Goal: Contribute content: Add original content to the website for others to see

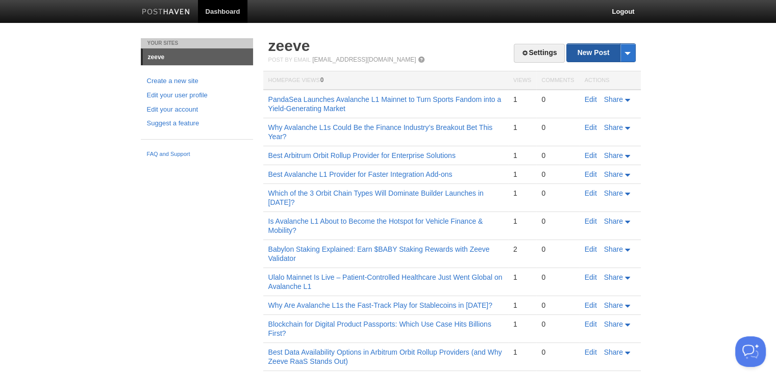
click at [600, 49] on link "New Post" at bounding box center [601, 53] width 68 height 18
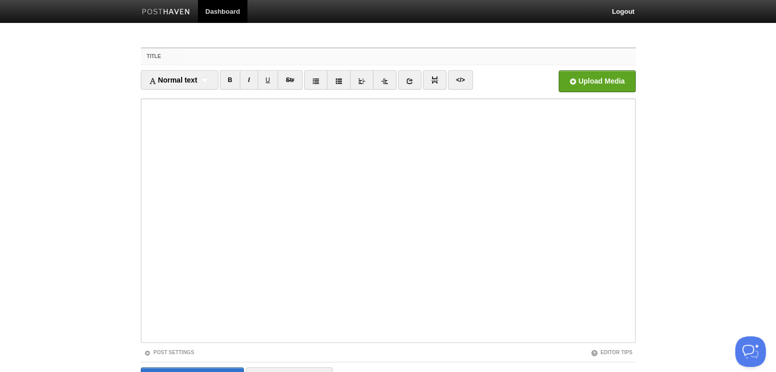
paste input "Why the Next Telecom Infra Evolution Needs Web3 — and Why Binary’s Avalanche L1…"
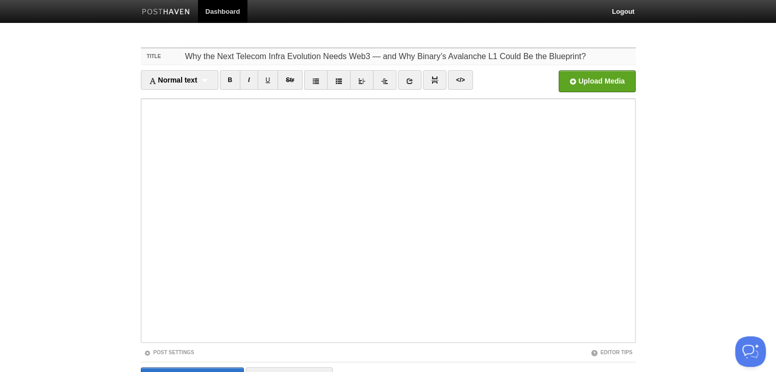
type input "Why the Next Telecom Infra Evolution Needs Web3 — and Why Binary’s Avalanche L1…"
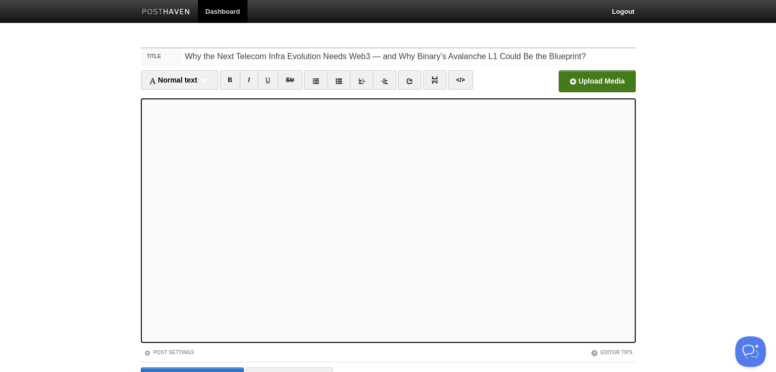
click at [602, 78] on input "file" at bounding box center [289, 84] width 772 height 52
click at [404, 88] on link at bounding box center [409, 79] width 23 height 19
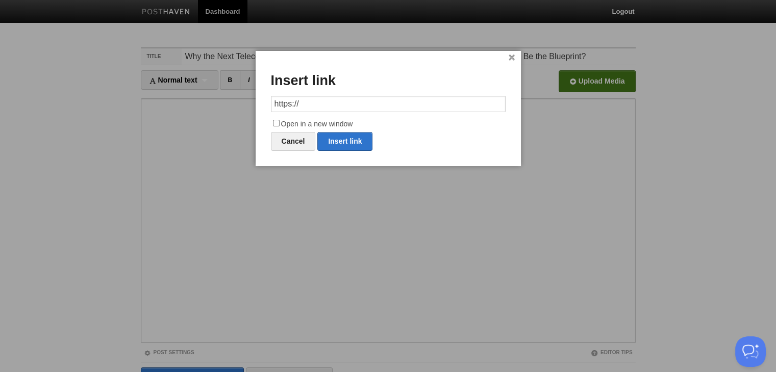
click at [344, 105] on input "https://" at bounding box center [388, 104] width 235 height 16
click at [335, 135] on link "Insert link" at bounding box center [344, 141] width 55 height 19
type input "https://"
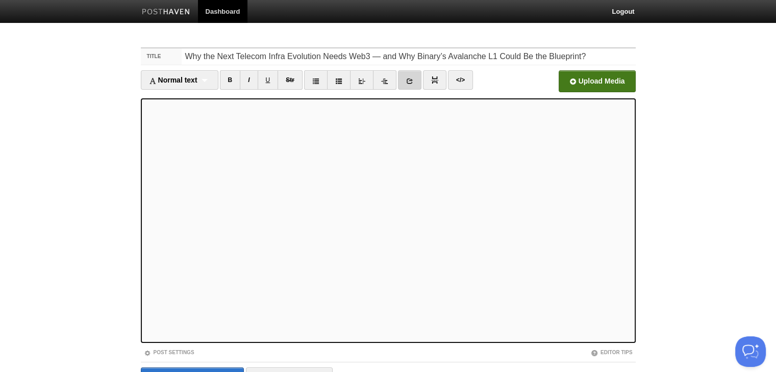
drag, startPoint x: 411, startPoint y: 80, endPoint x: 407, endPoint y: 107, distance: 27.3
click at [411, 80] on icon at bounding box center [409, 81] width 7 height 7
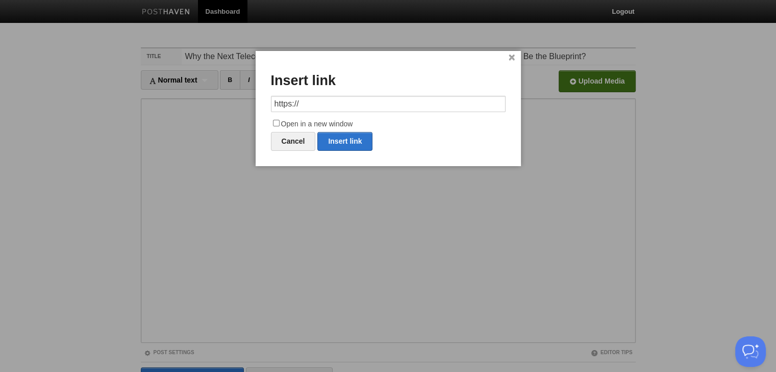
click at [301, 104] on input "https://" at bounding box center [388, 104] width 235 height 16
drag, startPoint x: 301, startPoint y: 104, endPoint x: 267, endPoint y: 103, distance: 34.7
click at [267, 103] on div "× Insert link https:// Open in a new window Cancel Insert link" at bounding box center [388, 108] width 265 height 115
click at [347, 135] on link "Insert link" at bounding box center [344, 141] width 55 height 19
type input "https://"
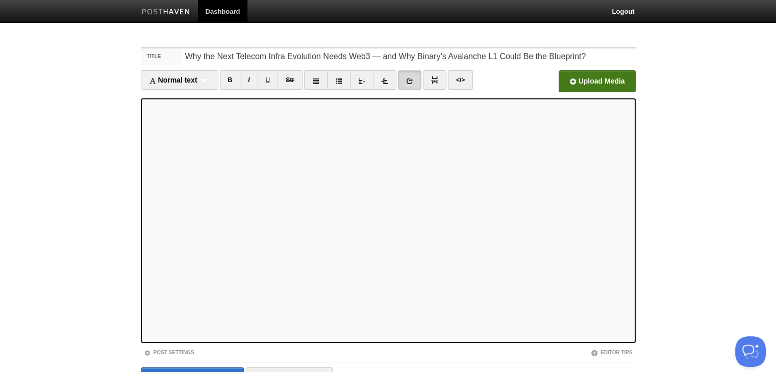
click at [410, 87] on link at bounding box center [409, 79] width 23 height 19
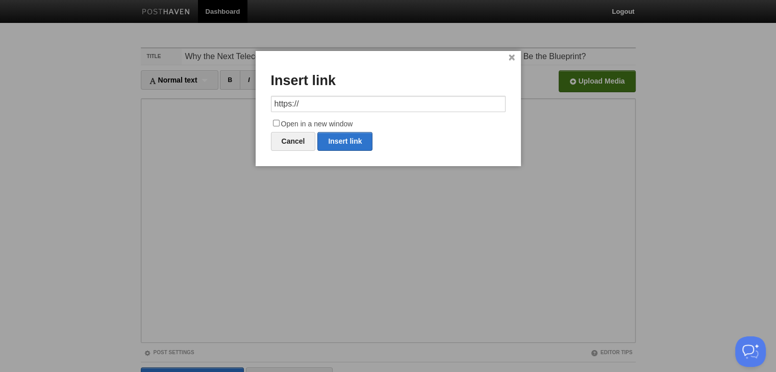
drag, startPoint x: 327, startPoint y: 107, endPoint x: 244, endPoint y: 107, distance: 82.6
click at [244, 107] on body "Dashboard Logout Your Sites zeeve Create a new site Edit your user profile Edit…" at bounding box center [388, 216] width 776 height 432
click at [321, 98] on input "https://" at bounding box center [388, 104] width 235 height 16
drag, startPoint x: 304, startPoint y: 107, endPoint x: 267, endPoint y: 107, distance: 36.7
click at [267, 107] on div "× Insert link https://https:// Open in a new window Cancel Insert link" at bounding box center [388, 108] width 265 height 115
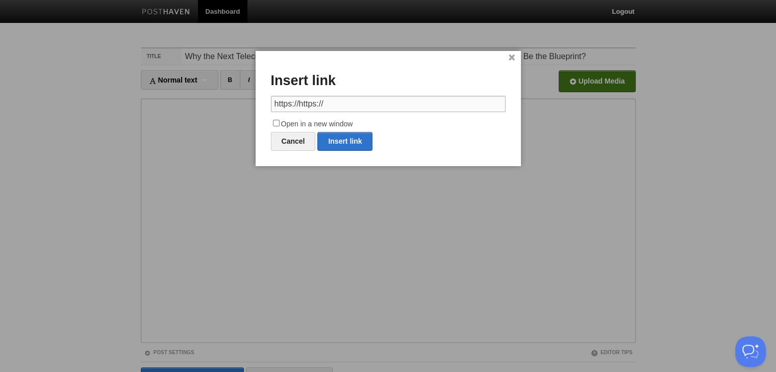
paste input "[DOMAIN_NAME][URL]"
click at [343, 141] on link "Insert link" at bounding box center [344, 141] width 55 height 19
type input "https://"
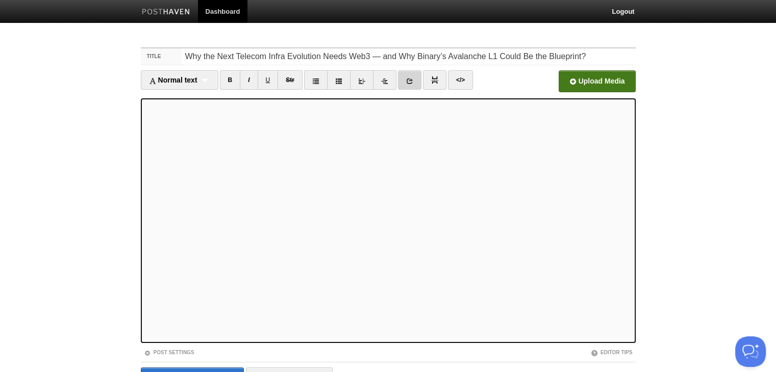
click at [408, 82] on icon at bounding box center [409, 81] width 7 height 7
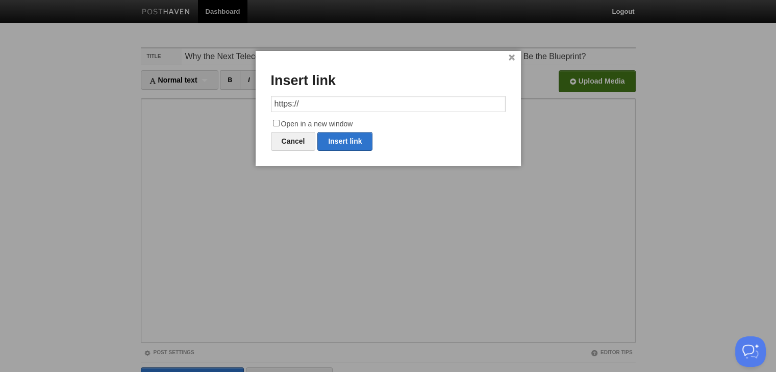
click at [344, 105] on input "https://" at bounding box center [388, 104] width 235 height 16
drag, startPoint x: 344, startPoint y: 105, endPoint x: 234, endPoint y: 106, distance: 110.2
click at [234, 106] on body "Dashboard Logout Your Sites zeeve Create a new site Edit your user profile Edit…" at bounding box center [388, 216] width 776 height 432
type input "[URL][DOMAIN_NAME]"
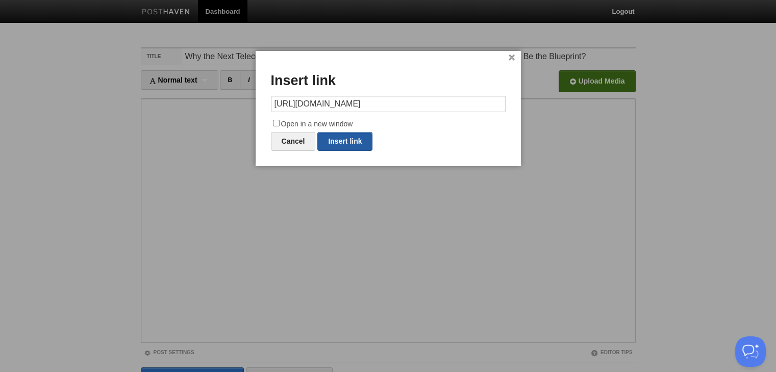
scroll to position [0, 0]
click at [464, 254] on div at bounding box center [388, 186] width 776 height 372
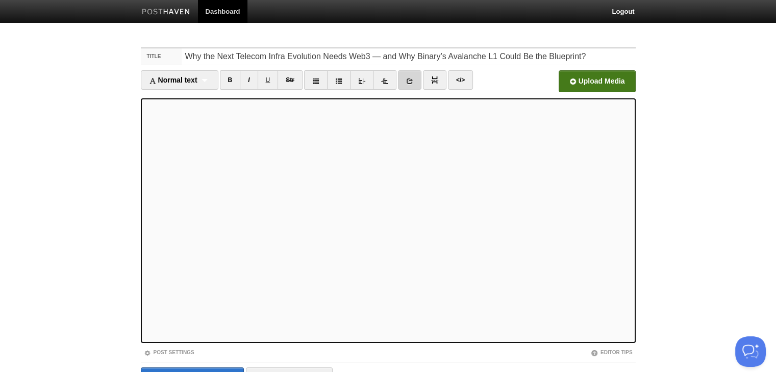
click at [416, 84] on link at bounding box center [409, 79] width 23 height 19
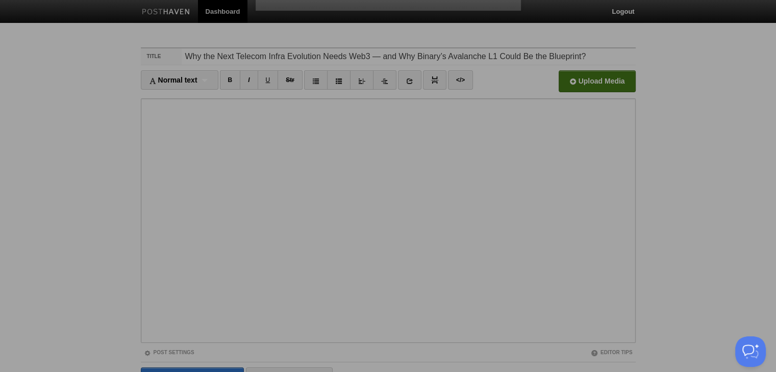
scroll to position [0, 465]
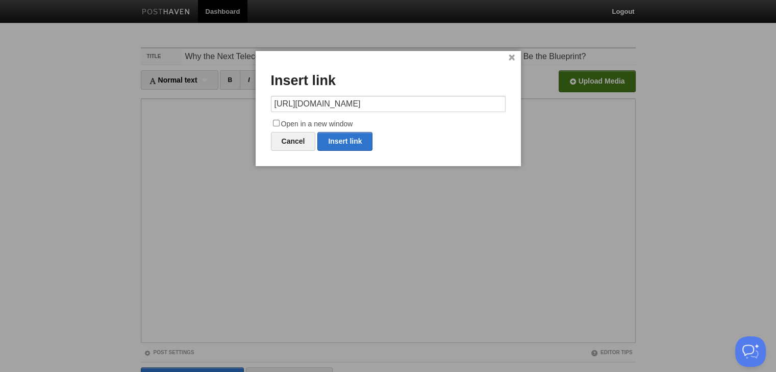
click at [310, 106] on input "[URL][DOMAIN_NAME]" at bounding box center [388, 104] width 235 height 16
click at [341, 142] on link "Insert link" at bounding box center [344, 141] width 55 height 19
type input "https://"
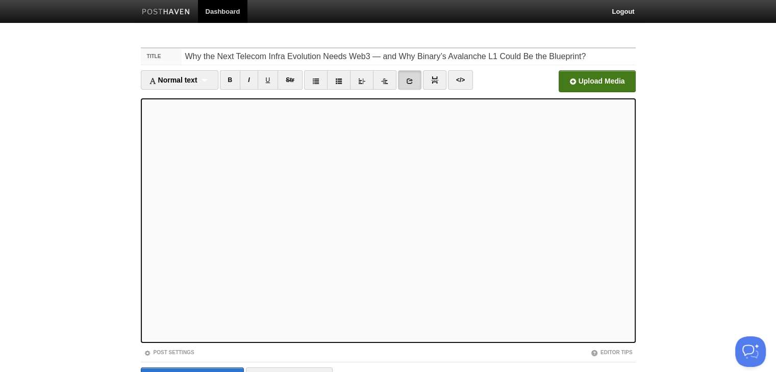
click at [410, 80] on icon at bounding box center [409, 81] width 7 height 7
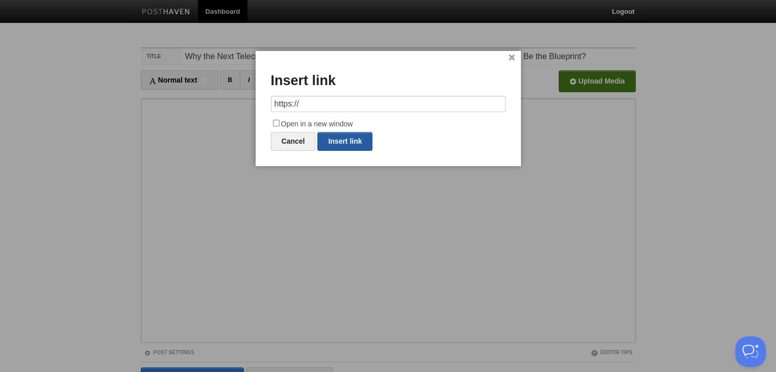
click at [338, 143] on link "Insert link" at bounding box center [344, 141] width 55 height 19
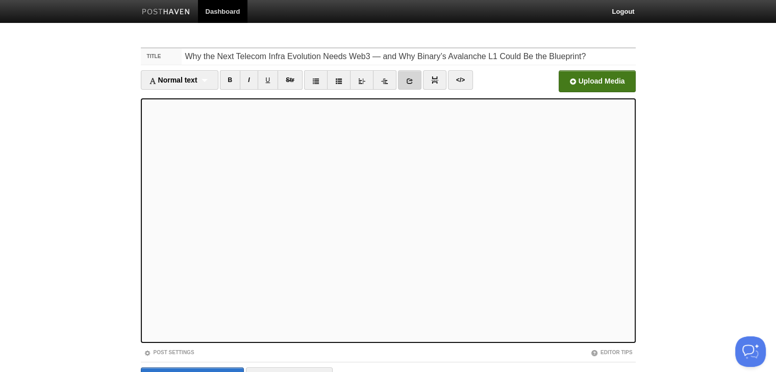
click at [409, 81] on icon at bounding box center [409, 81] width 7 height 7
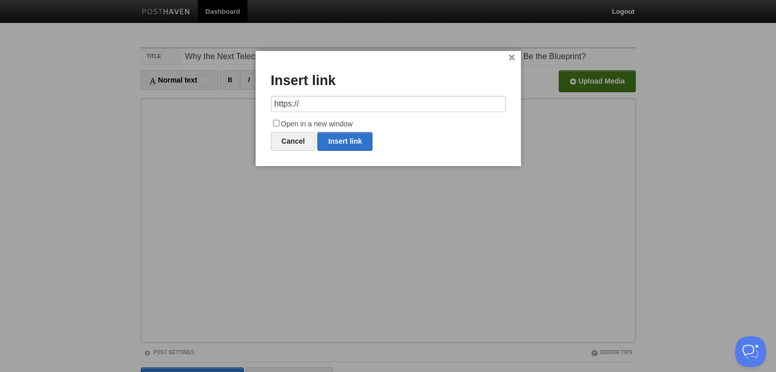
drag, startPoint x: 307, startPoint y: 103, endPoint x: 273, endPoint y: 105, distance: 33.7
click at [273, 105] on input "https://" at bounding box center [388, 104] width 235 height 16
click at [349, 136] on link "Insert link" at bounding box center [344, 141] width 55 height 19
type input "https://"
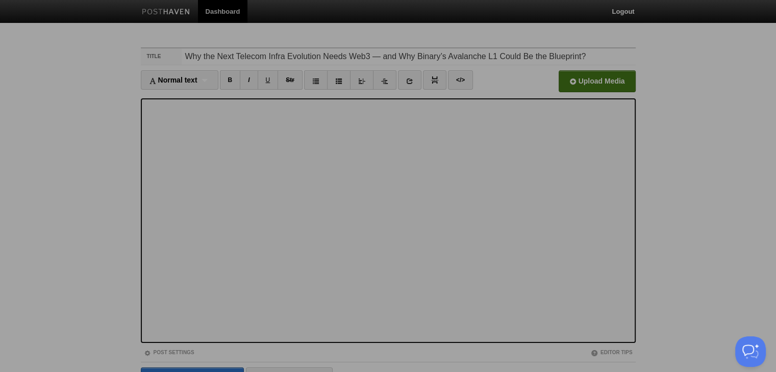
click at [296, 283] on div at bounding box center [388, 186] width 776 height 372
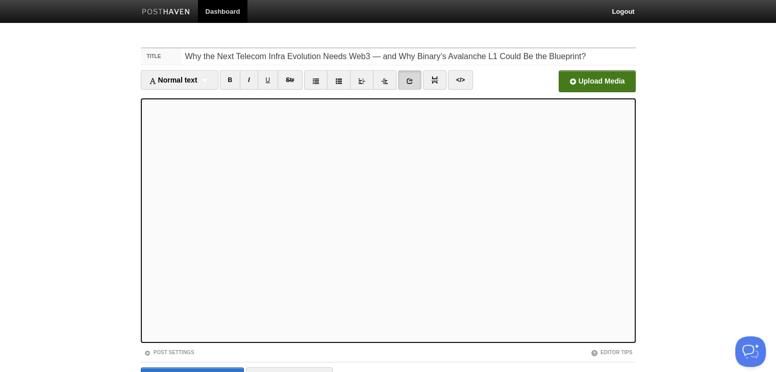
click at [416, 77] on link at bounding box center [409, 79] width 23 height 19
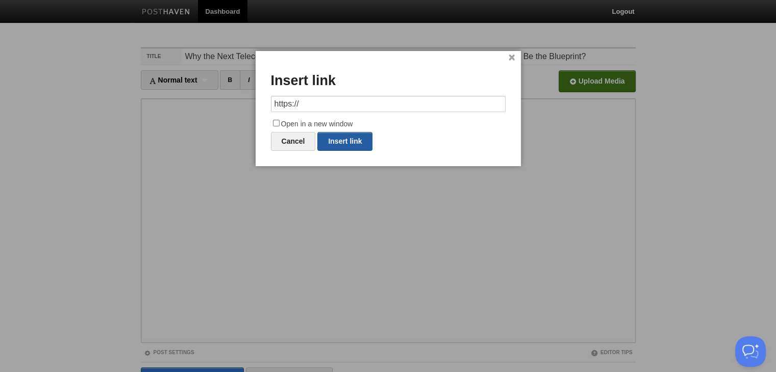
click at [353, 137] on link "Insert link" at bounding box center [344, 141] width 55 height 19
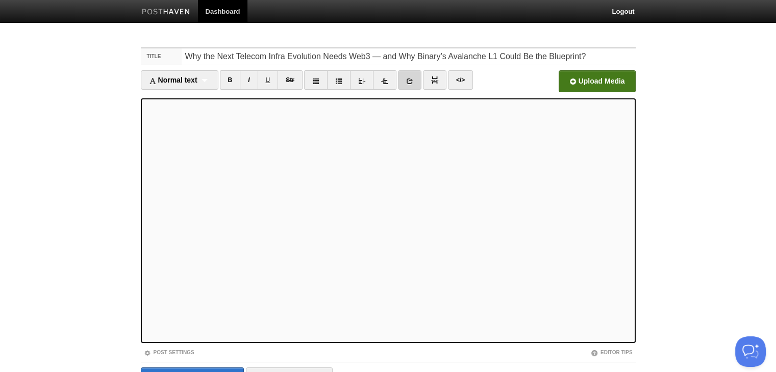
click at [401, 81] on link at bounding box center [409, 79] width 23 height 19
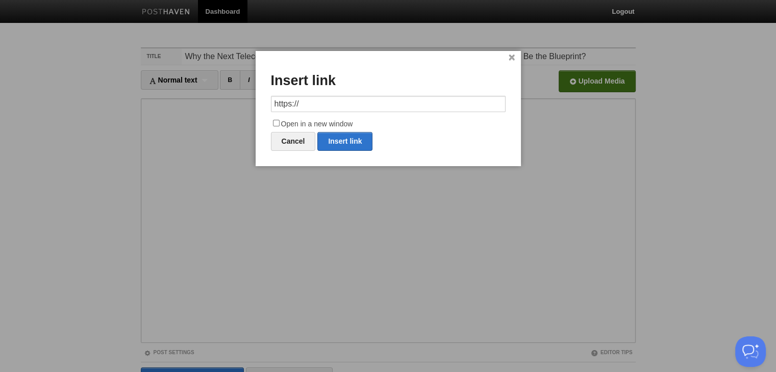
drag, startPoint x: 315, startPoint y: 104, endPoint x: 257, endPoint y: 103, distance: 58.2
click at [257, 103] on div "× Insert link https:// Open in a new window Cancel Insert link" at bounding box center [388, 108] width 265 height 115
click at [349, 138] on link "Insert link" at bounding box center [344, 141] width 55 height 19
type input "https://"
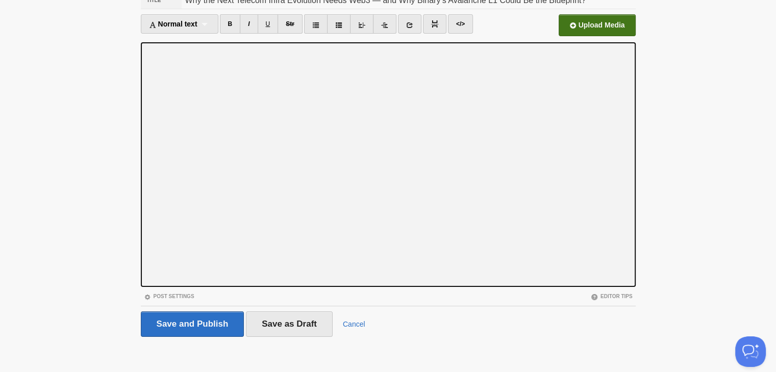
scroll to position [58, 0]
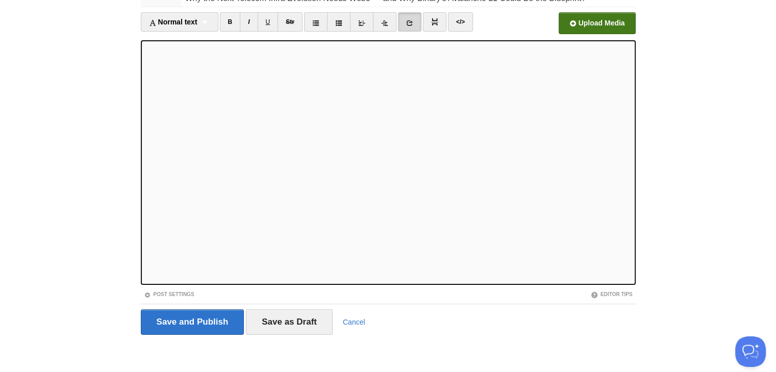
click at [414, 17] on link at bounding box center [409, 21] width 23 height 19
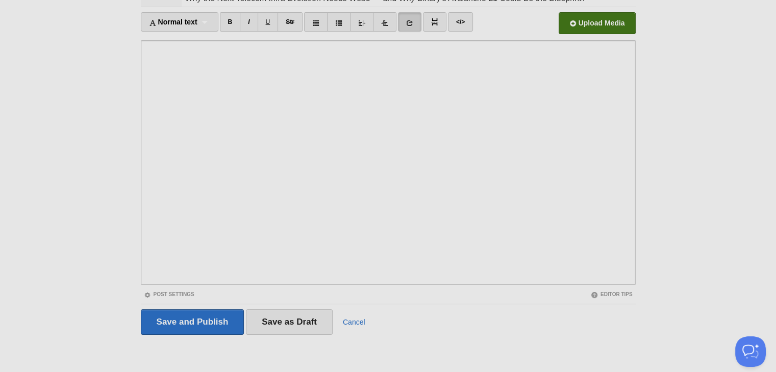
scroll to position [0, 0]
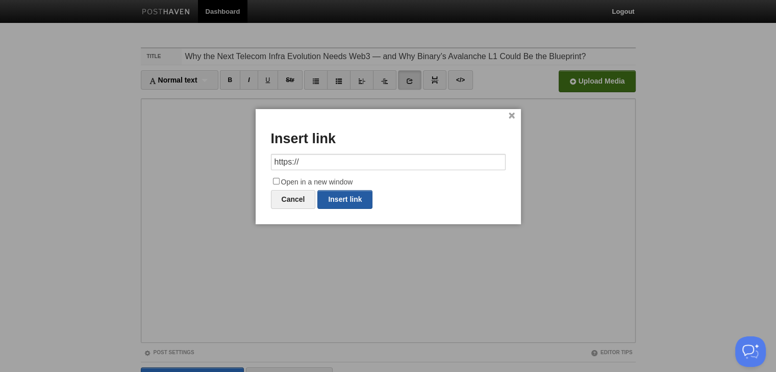
click at [361, 193] on link "Insert link" at bounding box center [344, 199] width 55 height 19
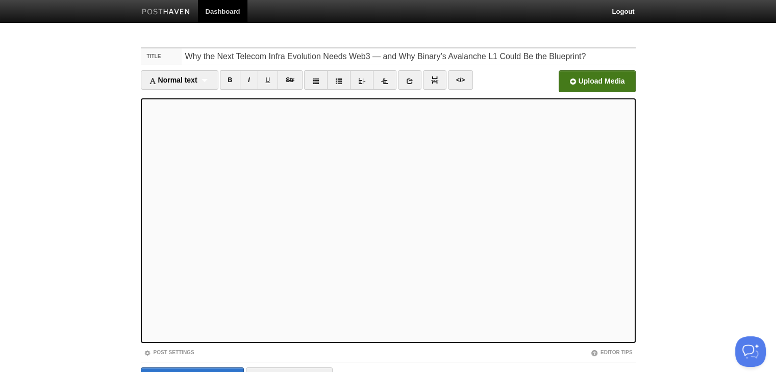
drag, startPoint x: 408, startPoint y: 78, endPoint x: 413, endPoint y: 168, distance: 89.9
click at [408, 78] on icon at bounding box center [409, 81] width 7 height 7
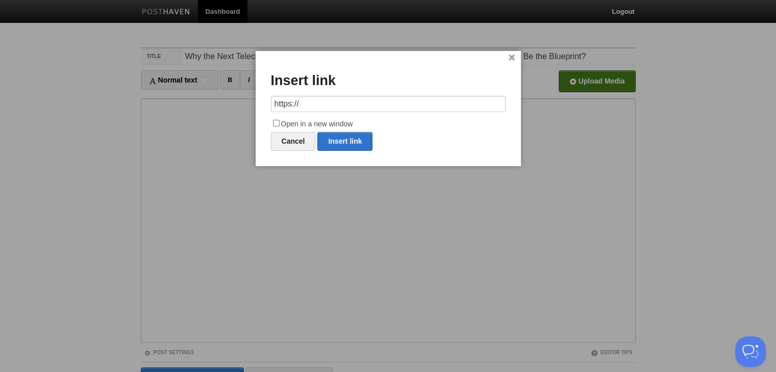
drag, startPoint x: 320, startPoint y: 107, endPoint x: 206, endPoint y: 99, distance: 114.5
click at [206, 99] on body "Dashboard Logout Your Sites zeeve Create a new site Edit your user profile Edit…" at bounding box center [388, 216] width 776 height 432
click at [340, 143] on link "Insert link" at bounding box center [344, 141] width 55 height 19
type input "https://"
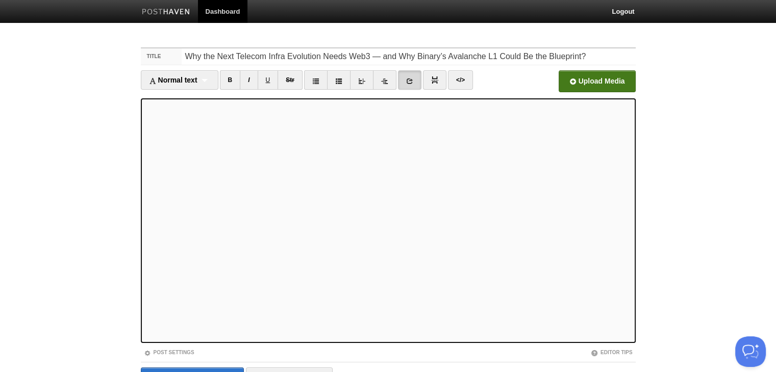
click at [414, 78] on link at bounding box center [409, 79] width 23 height 19
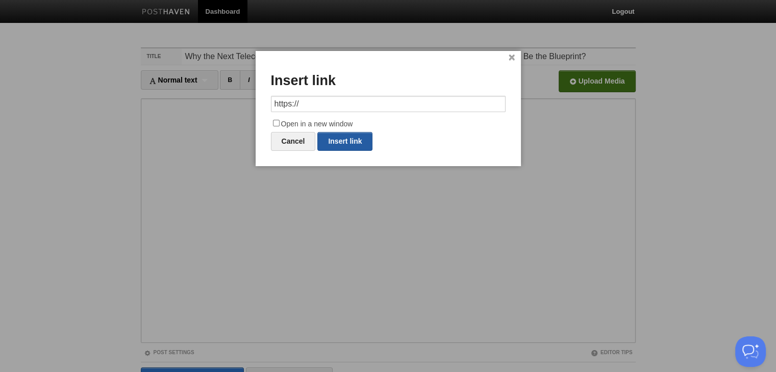
click at [371, 139] on link "Insert link" at bounding box center [344, 141] width 55 height 19
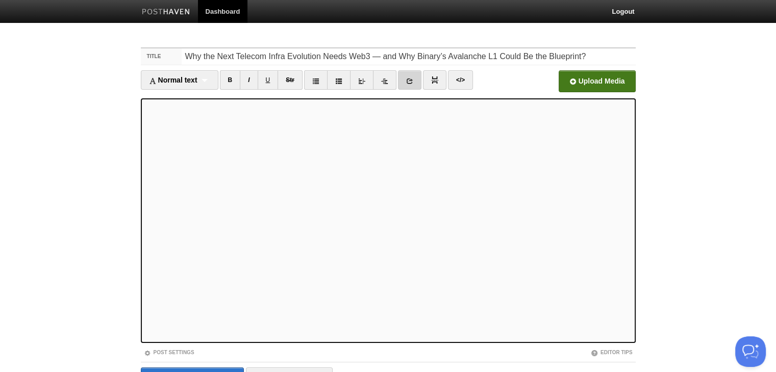
click at [409, 81] on icon at bounding box center [409, 81] width 7 height 7
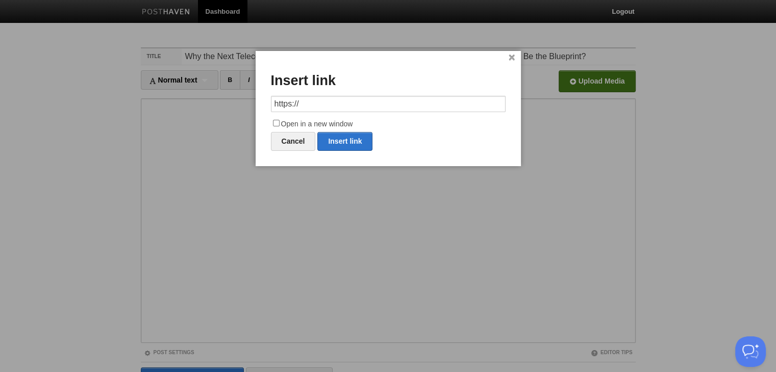
drag, startPoint x: 336, startPoint y: 109, endPoint x: 241, endPoint y: 106, distance: 94.9
click at [241, 106] on body "Dashboard Logout Your Sites zeeve Create a new site Edit your user profile Edit…" at bounding box center [388, 216] width 776 height 432
click at [333, 140] on link "Insert link" at bounding box center [344, 141] width 55 height 19
type input "https://"
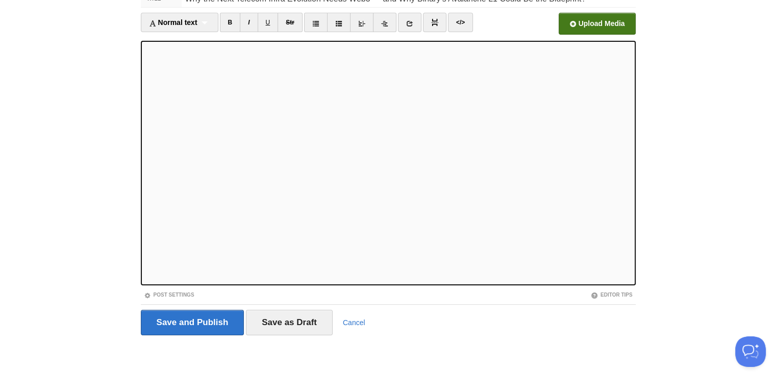
scroll to position [58, 0]
click at [406, 22] on icon at bounding box center [409, 22] width 7 height 7
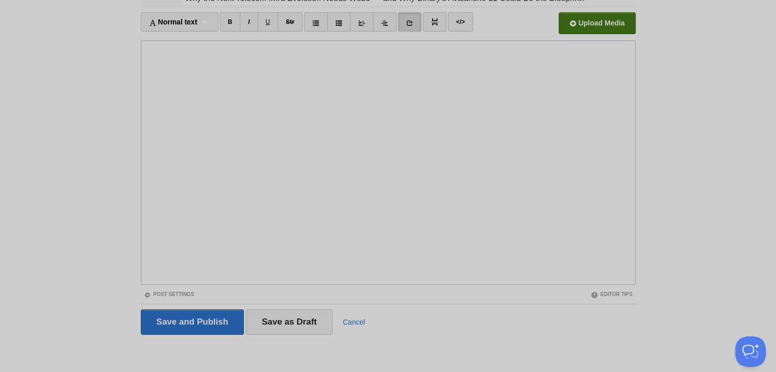
scroll to position [0, 0]
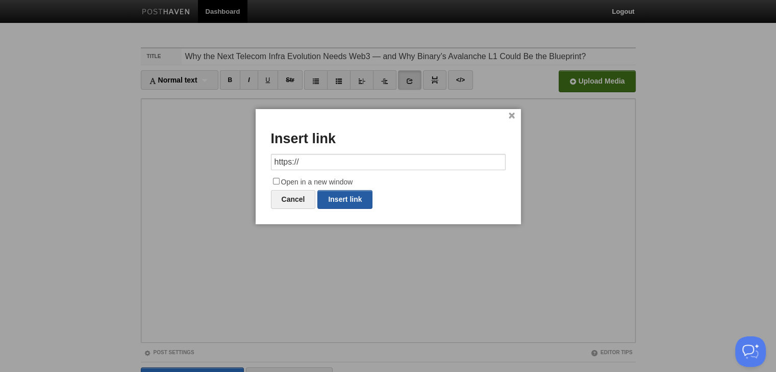
click at [349, 197] on link "Insert link" at bounding box center [344, 199] width 55 height 19
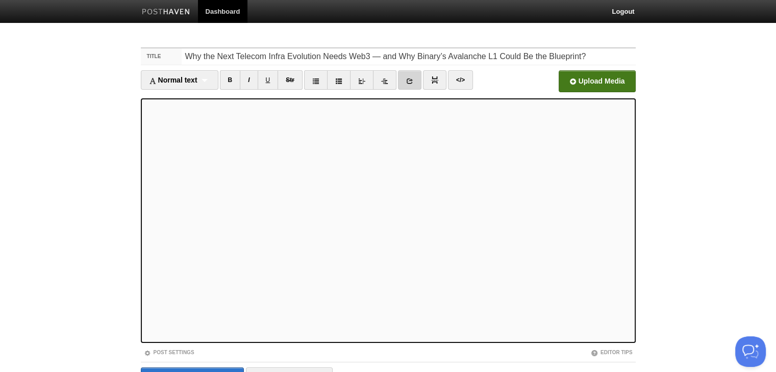
click at [406, 82] on icon at bounding box center [409, 81] width 7 height 7
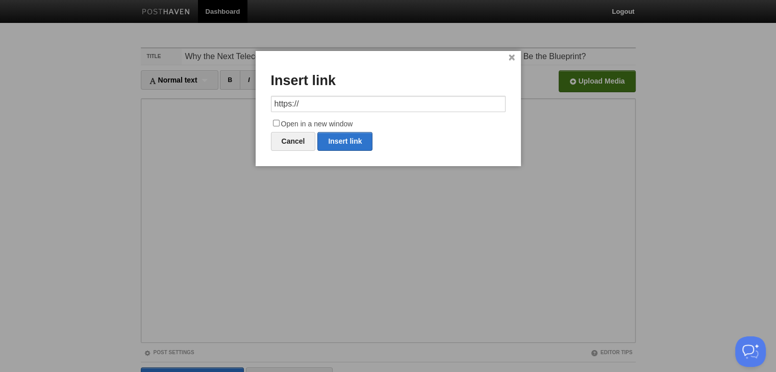
click at [326, 103] on input "https://" at bounding box center [388, 104] width 235 height 16
drag, startPoint x: 305, startPoint y: 105, endPoint x: 252, endPoint y: 109, distance: 53.2
click at [252, 109] on body "Dashboard Logout Your Sites zeeve Create a new site Edit your user profile Edit…" at bounding box center [388, 216] width 776 height 432
click at [330, 137] on link "Insert link" at bounding box center [344, 141] width 55 height 19
type input "https://"
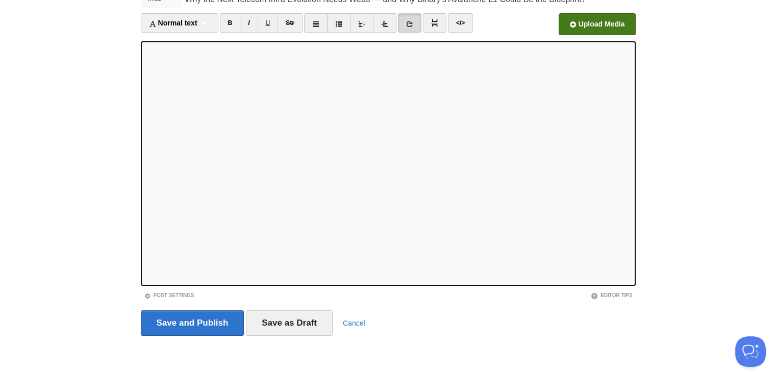
scroll to position [58, 0]
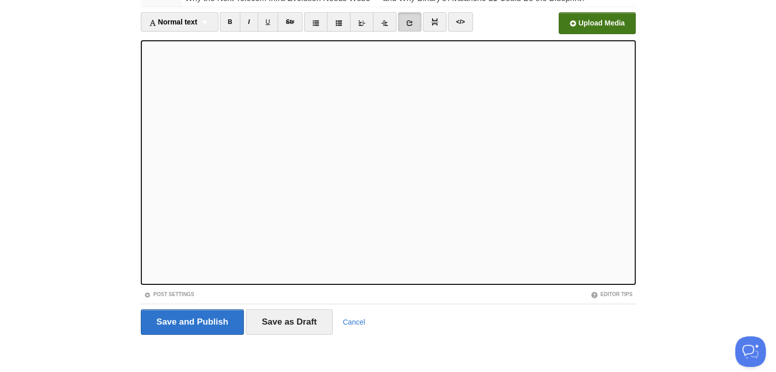
click at [410, 20] on icon at bounding box center [409, 22] width 7 height 7
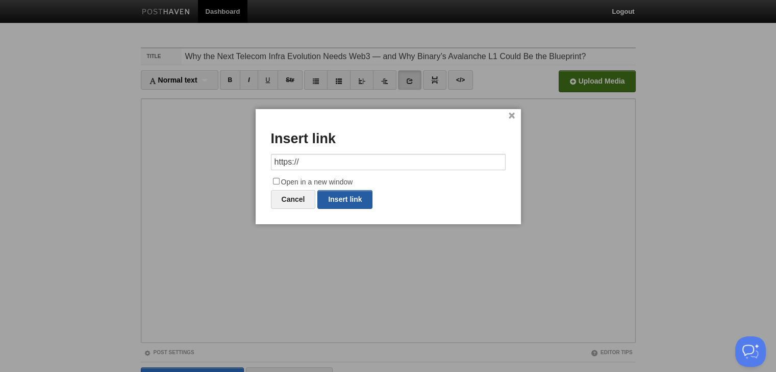
click at [353, 199] on link "Insert link" at bounding box center [344, 199] width 55 height 19
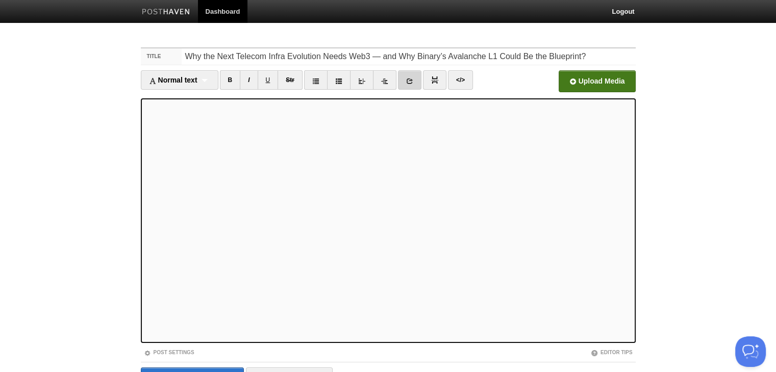
click at [407, 82] on icon at bounding box center [409, 81] width 7 height 7
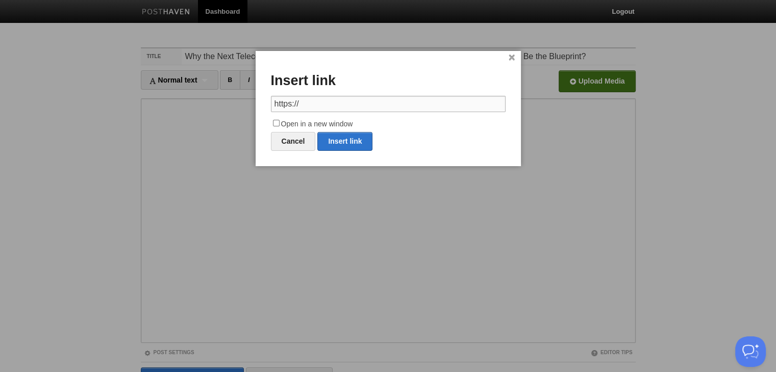
click at [313, 104] on input "https://" at bounding box center [388, 104] width 235 height 16
drag, startPoint x: 313, startPoint y: 104, endPoint x: 260, endPoint y: 104, distance: 53.1
click at [260, 105] on div "× Insert link https:// Open in a new window Cancel Insert link" at bounding box center [388, 108] width 265 height 115
paste input "[DOMAIN_NAME][URL]"
click at [330, 140] on link "Insert link" at bounding box center [344, 141] width 55 height 19
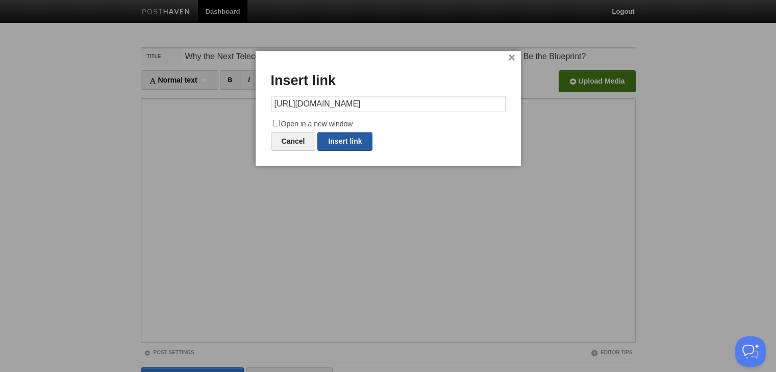
type input "https://"
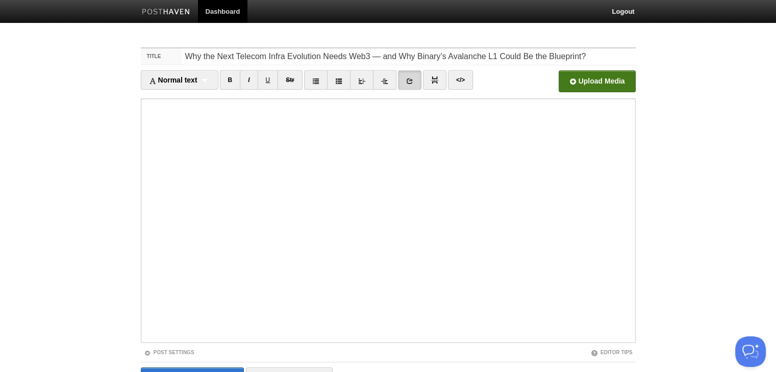
drag, startPoint x: 403, startPoint y: 90, endPoint x: 407, endPoint y: 83, distance: 8.0
click at [404, 88] on li at bounding box center [409, 81] width 23 height 22
click at [407, 83] on icon at bounding box center [409, 81] width 7 height 7
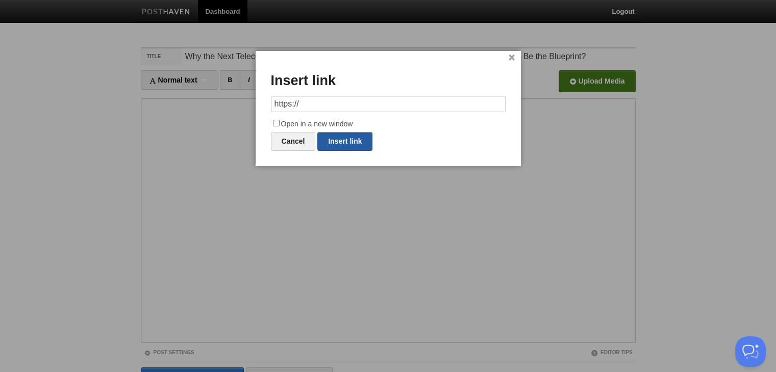
click at [343, 140] on link "Insert link" at bounding box center [344, 141] width 55 height 19
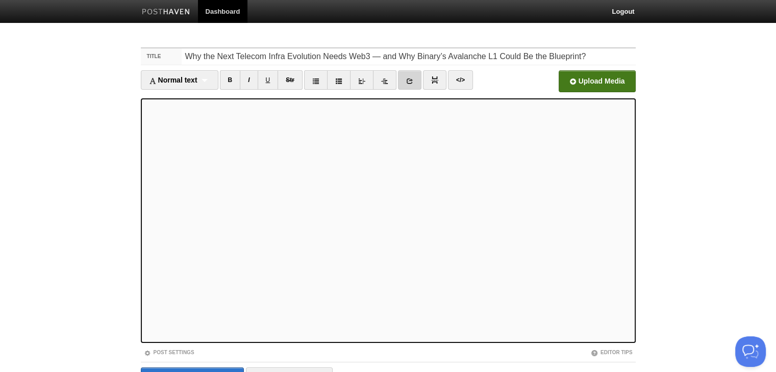
click at [405, 81] on link at bounding box center [409, 79] width 23 height 19
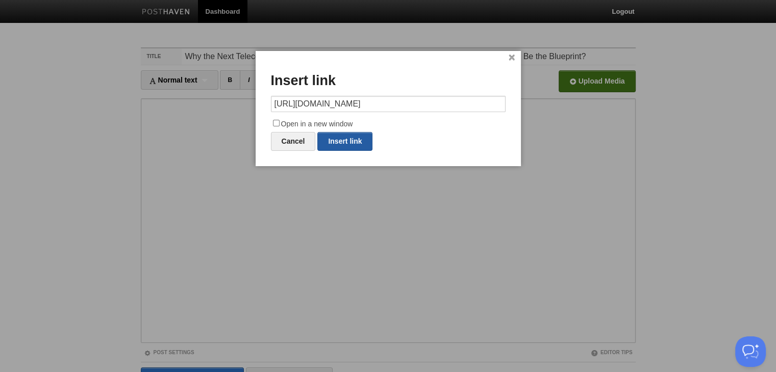
click at [350, 142] on link "Insert link" at bounding box center [344, 141] width 55 height 19
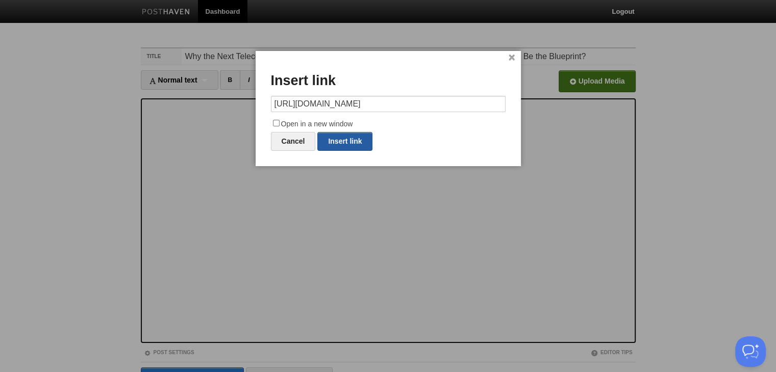
type input "https://"
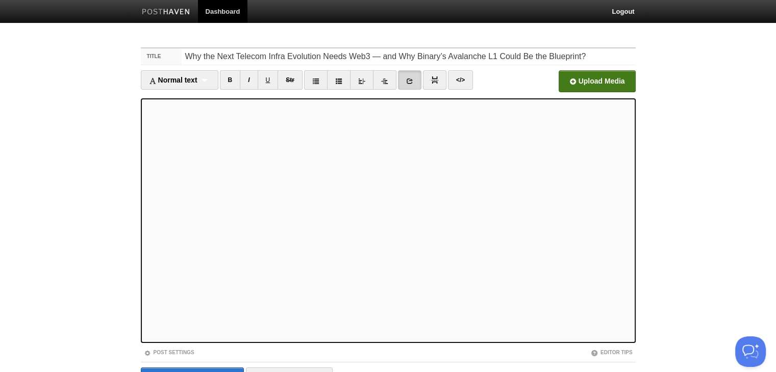
click at [416, 76] on link at bounding box center [409, 79] width 23 height 19
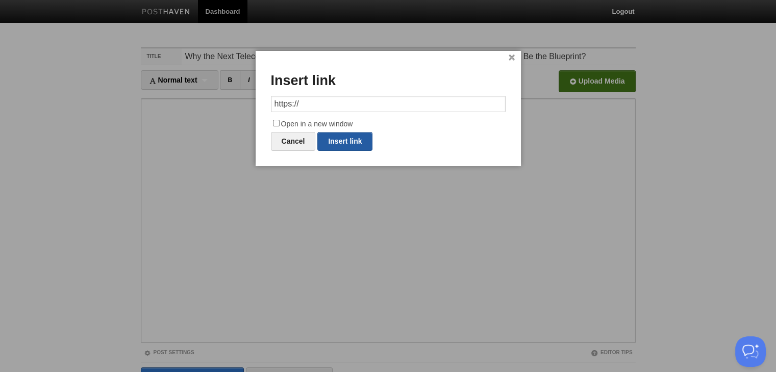
click at [337, 138] on link "Insert link" at bounding box center [344, 141] width 55 height 19
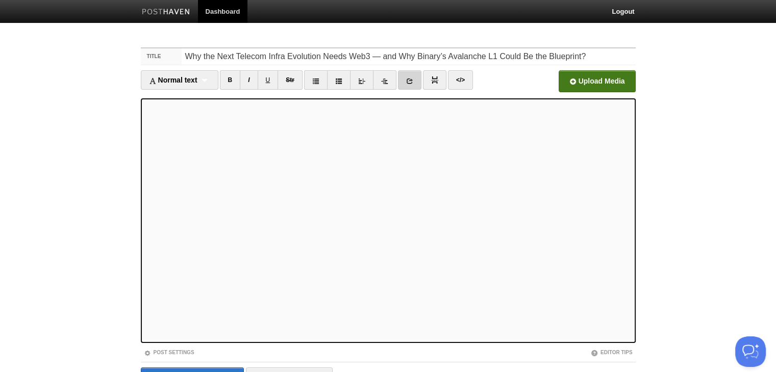
click at [409, 76] on link at bounding box center [409, 79] width 23 height 19
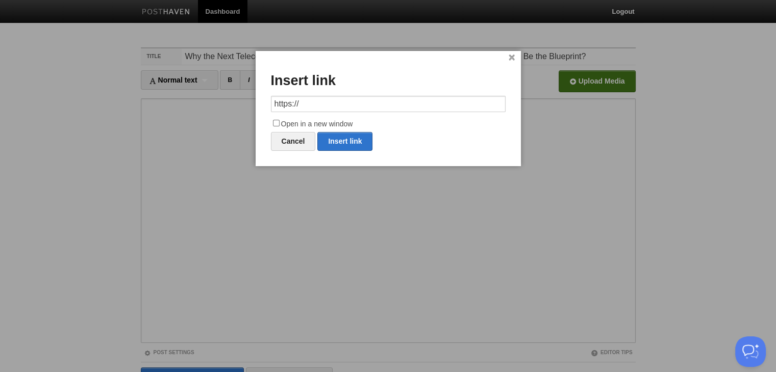
drag, startPoint x: 306, startPoint y: 103, endPoint x: 269, endPoint y: 103, distance: 36.2
click at [269, 103] on div "× Insert link https:// Open in a new window Cancel Insert link" at bounding box center [388, 108] width 265 height 115
click at [343, 141] on link "Insert link" at bounding box center [344, 141] width 55 height 19
type input "https://"
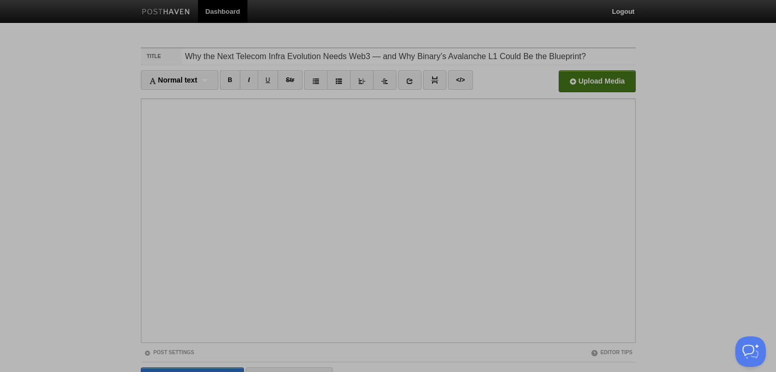
drag, startPoint x: 366, startPoint y: 223, endPoint x: 373, endPoint y: 221, distance: 7.6
click at [367, 223] on div at bounding box center [388, 186] width 776 height 372
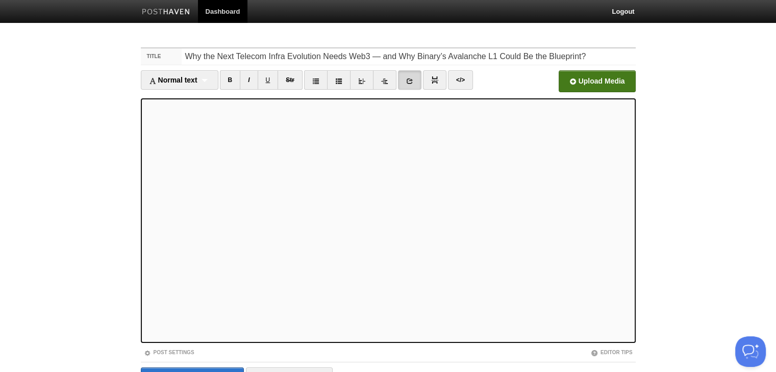
click at [414, 78] on link at bounding box center [409, 79] width 23 height 19
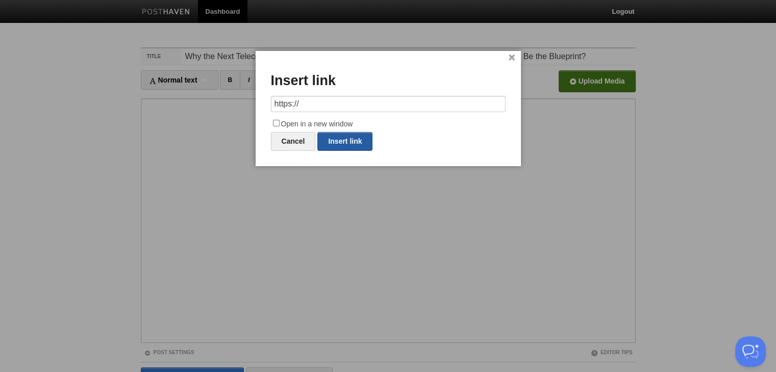
click at [340, 135] on link "Insert link" at bounding box center [344, 141] width 55 height 19
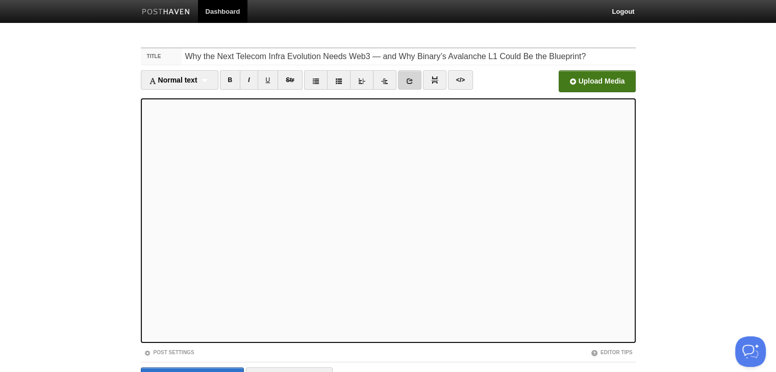
click at [420, 86] on link at bounding box center [409, 79] width 23 height 19
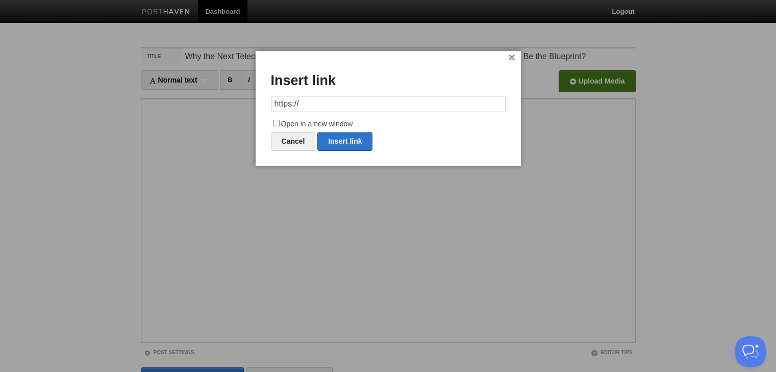
drag, startPoint x: 326, startPoint y: 102, endPoint x: 244, endPoint y: 106, distance: 82.2
click at [244, 106] on body "Dashboard Logout Your Sites zeeve Create a new site Edit your user profile Edit…" at bounding box center [388, 216] width 776 height 432
click at [324, 133] on link "Insert link" at bounding box center [344, 141] width 55 height 19
type input "https://"
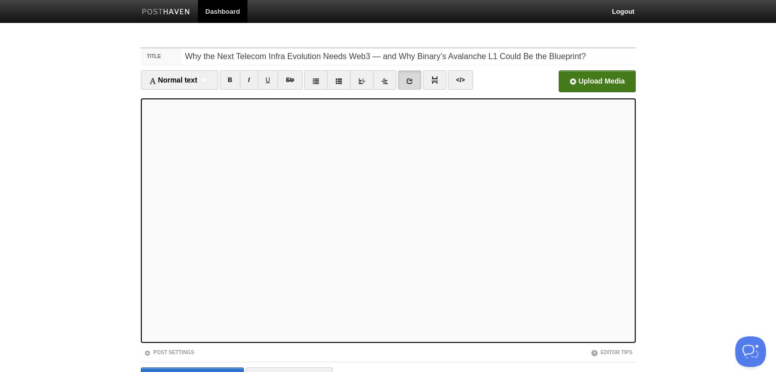
click at [405, 78] on link at bounding box center [409, 79] width 23 height 19
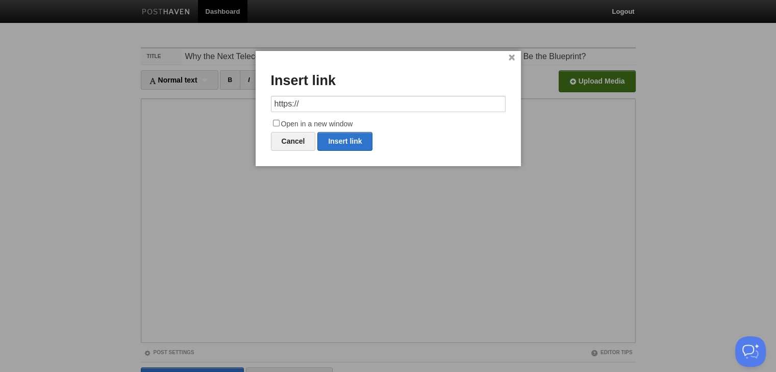
drag, startPoint x: 306, startPoint y: 105, endPoint x: 262, endPoint y: 105, distance: 43.9
click at [262, 105] on div "× Insert link https:// Open in a new window Cancel Insert link" at bounding box center [388, 108] width 265 height 115
click at [337, 143] on link "Insert link" at bounding box center [344, 141] width 55 height 19
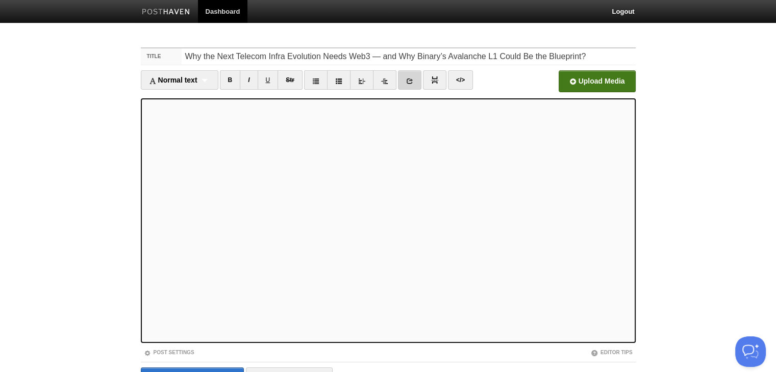
click at [403, 80] on link at bounding box center [409, 79] width 23 height 19
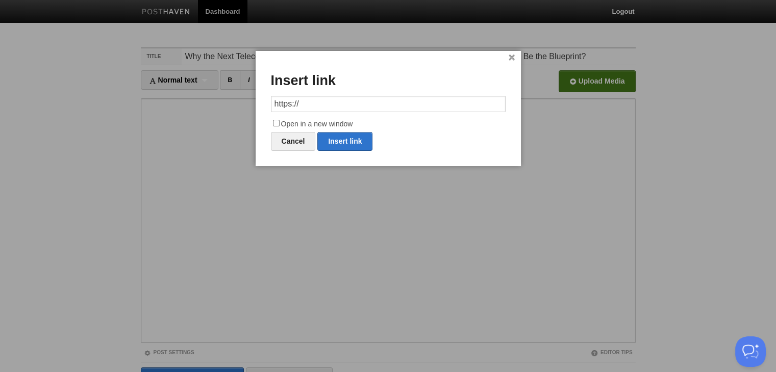
click at [317, 104] on input "https://" at bounding box center [388, 104] width 235 height 16
drag, startPoint x: 317, startPoint y: 104, endPoint x: 253, endPoint y: 105, distance: 64.3
click at [253, 105] on body "Dashboard Logout Your Sites zeeve Create a new site Edit your user profile Edit…" at bounding box center [388, 216] width 776 height 432
click at [349, 143] on link "Insert link" at bounding box center [344, 141] width 55 height 19
type input "https://"
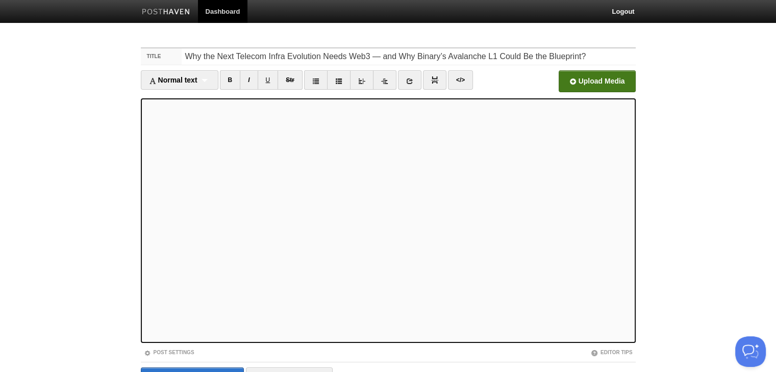
click at [586, 78] on input "file" at bounding box center [289, 84] width 772 height 52
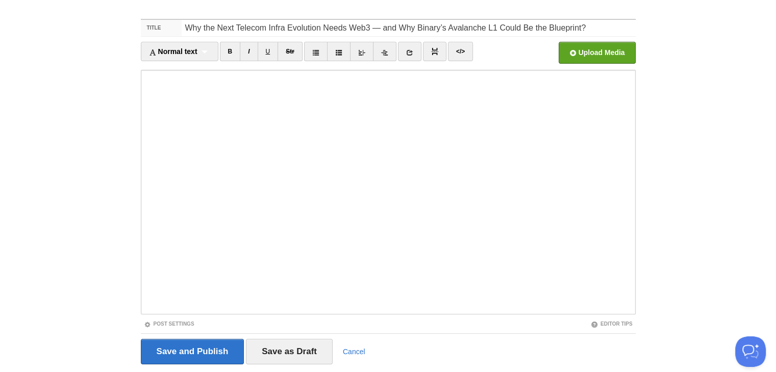
scroll to position [58, 0]
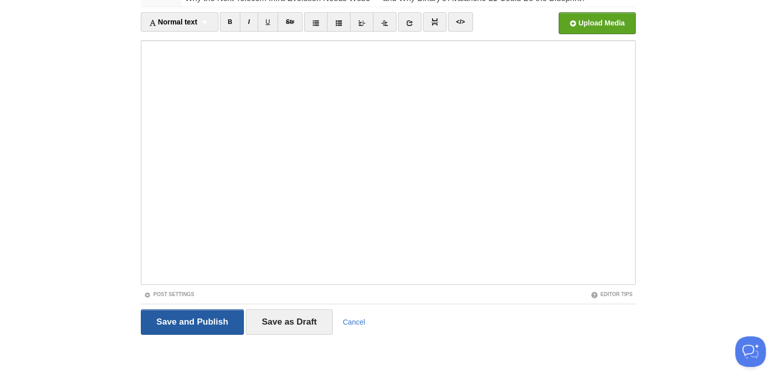
click at [192, 319] on input "Save and Publish" at bounding box center [193, 323] width 104 height 26
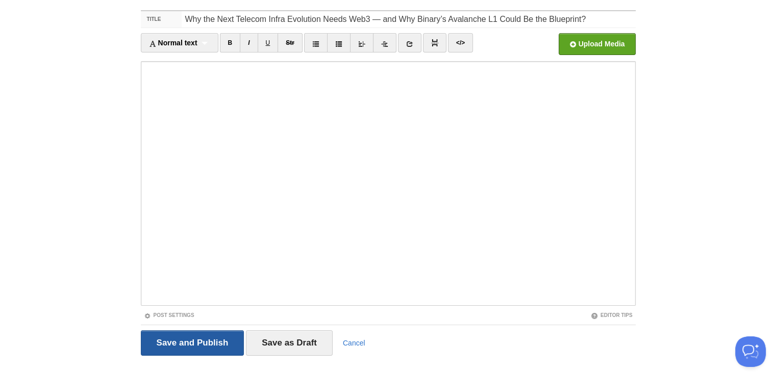
scroll to position [38, 0]
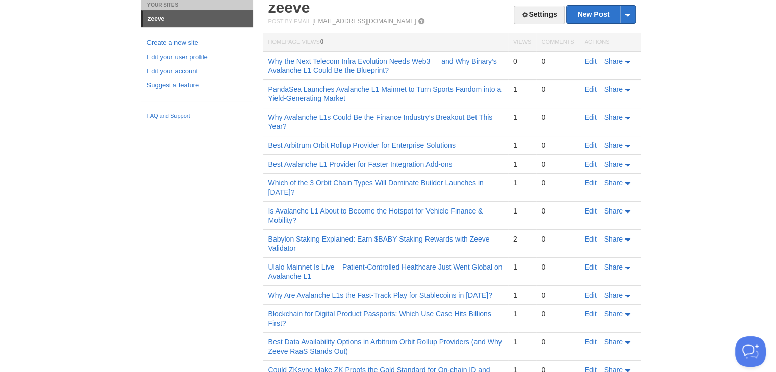
click at [418, 56] on td "Why the Next Telecom Infra Evolution Needs Web3 — and Why Binary’s Avalanche L1…" at bounding box center [385, 66] width 245 height 29
click at [420, 59] on link "Why the Next Telecom Infra Evolution Needs Web3 — and Why Binary’s Avalanche L1…" at bounding box center [382, 65] width 229 height 17
